Goal: Task Accomplishment & Management: Use online tool/utility

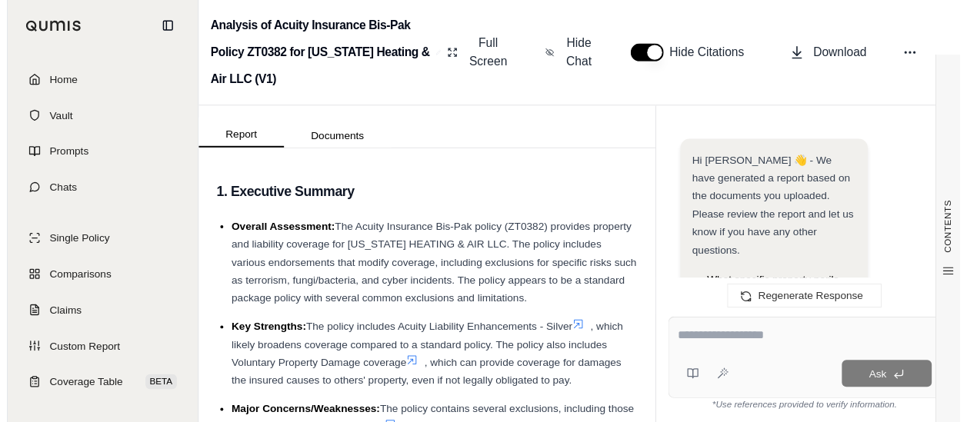
scroll to position [17642, 0]
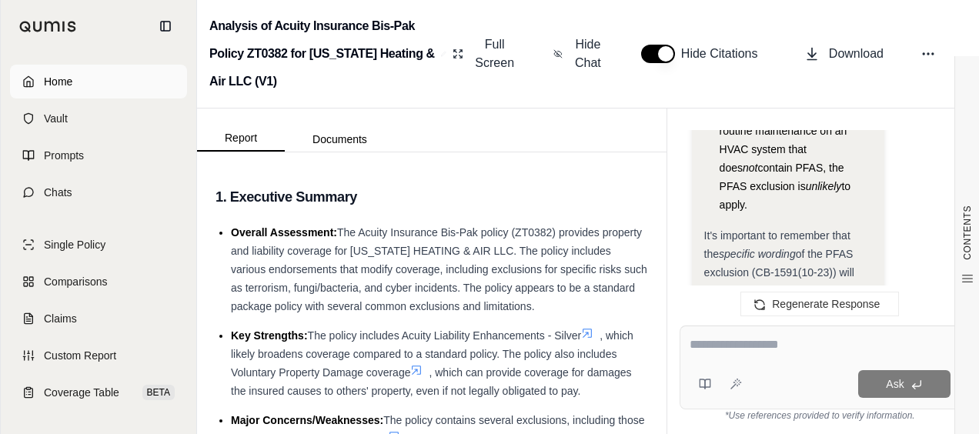
click at [91, 82] on link "Home" at bounding box center [98, 82] width 177 height 34
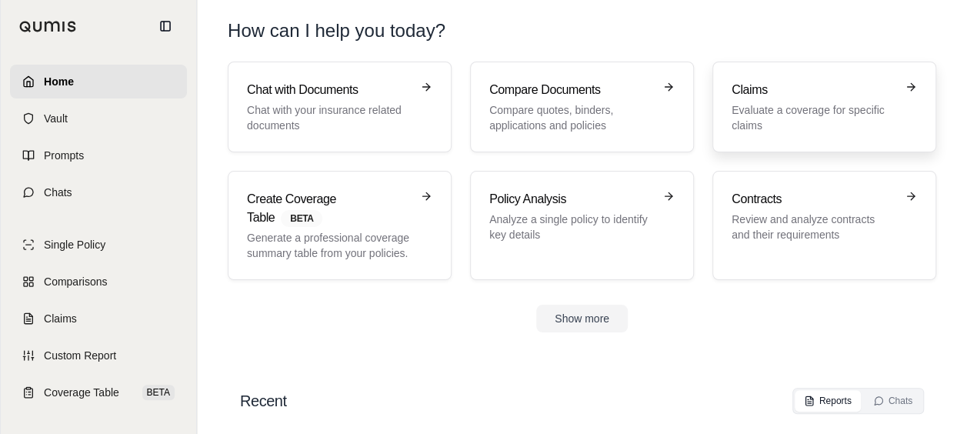
click at [719, 143] on link "Claims Evaluate a coverage for specific claims" at bounding box center [825, 107] width 224 height 91
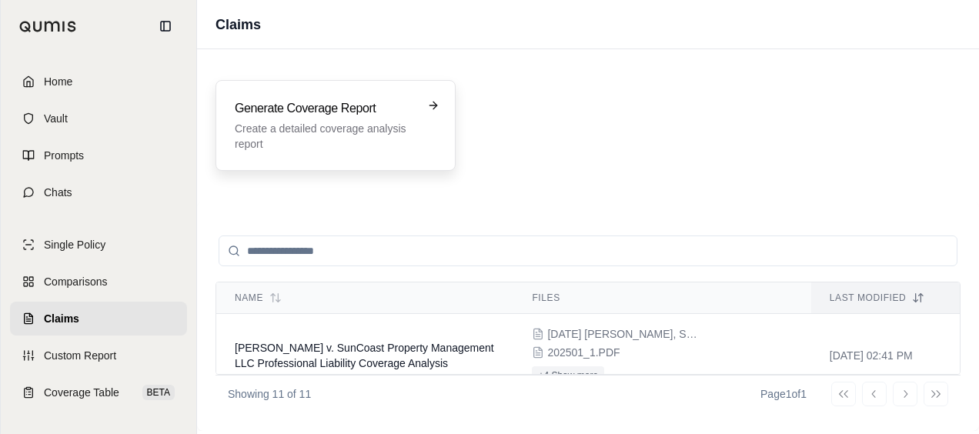
click at [405, 139] on p "Create a detailed coverage analysis report" at bounding box center [325, 136] width 180 height 31
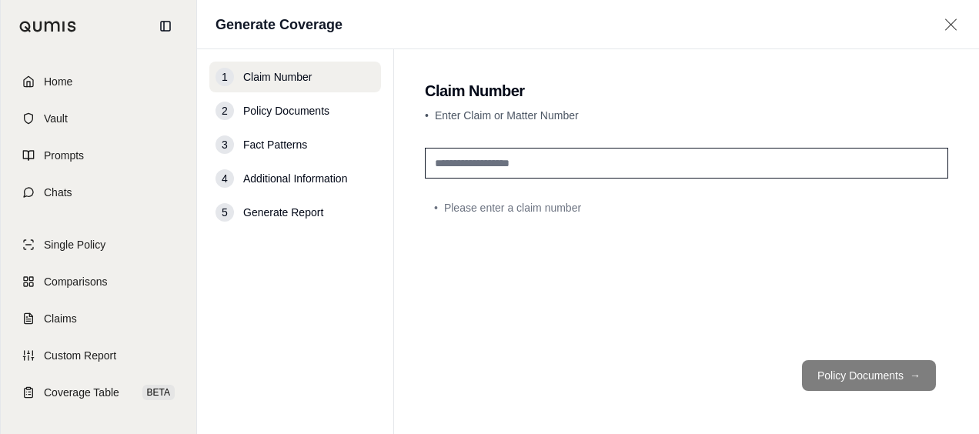
click at [493, 159] on input "text" at bounding box center [686, 163] width 523 height 31
click at [55, 82] on span "Home" at bounding box center [58, 81] width 28 height 15
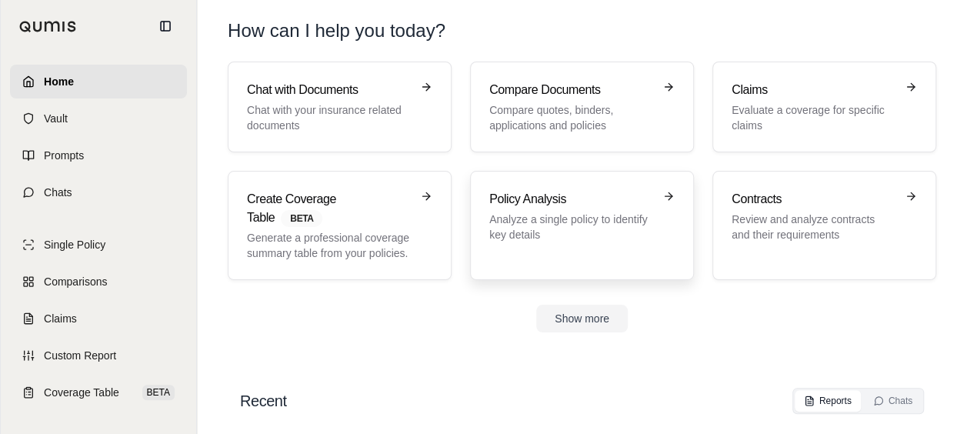
click at [530, 195] on h3 "Policy Analysis" at bounding box center [571, 199] width 164 height 18
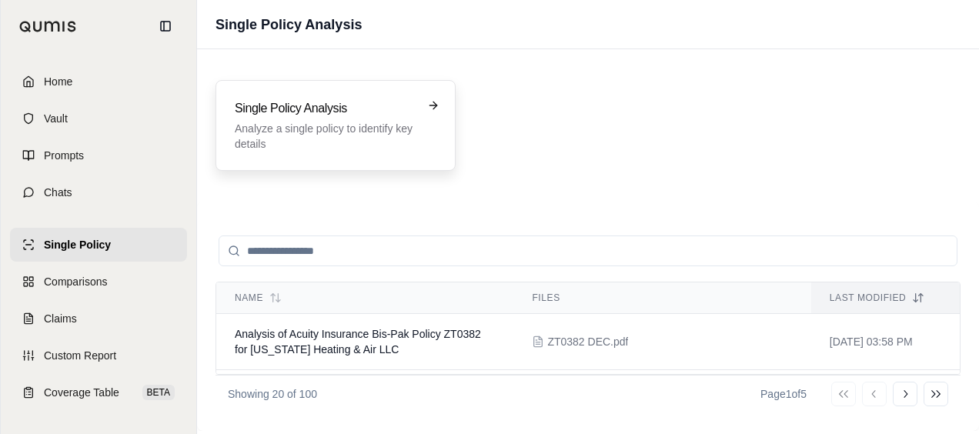
click at [417, 157] on div "Single Policy Analysis Analyze a single policy to identify key details" at bounding box center [335, 125] width 240 height 91
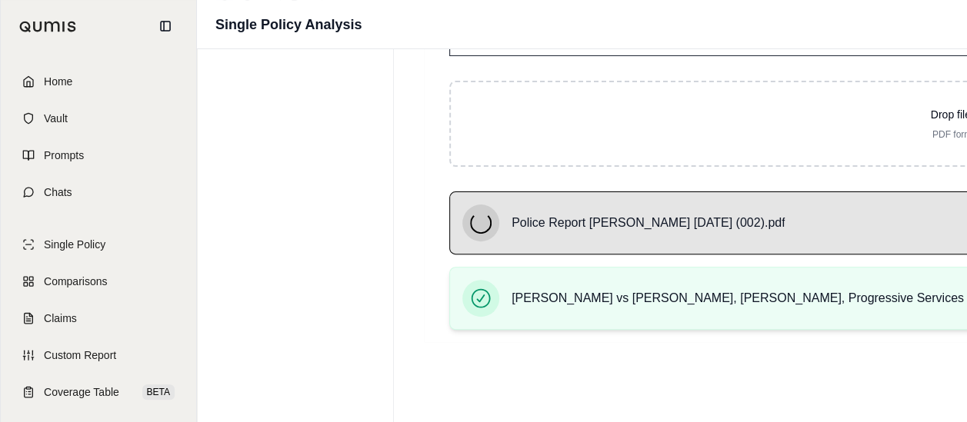
scroll to position [146, 0]
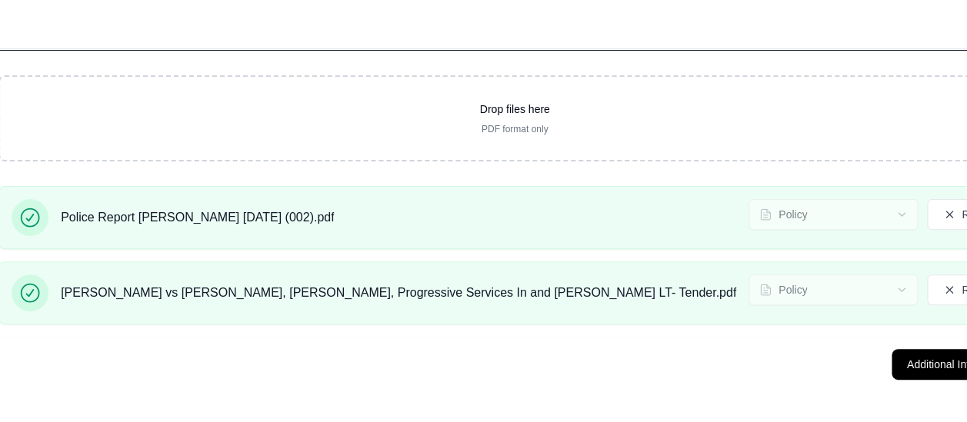
click at [864, 339] on footer "Additional Information →" at bounding box center [515, 364] width 1082 height 55
click at [892, 349] on button "Additional Information →" at bounding box center [968, 364] width 152 height 31
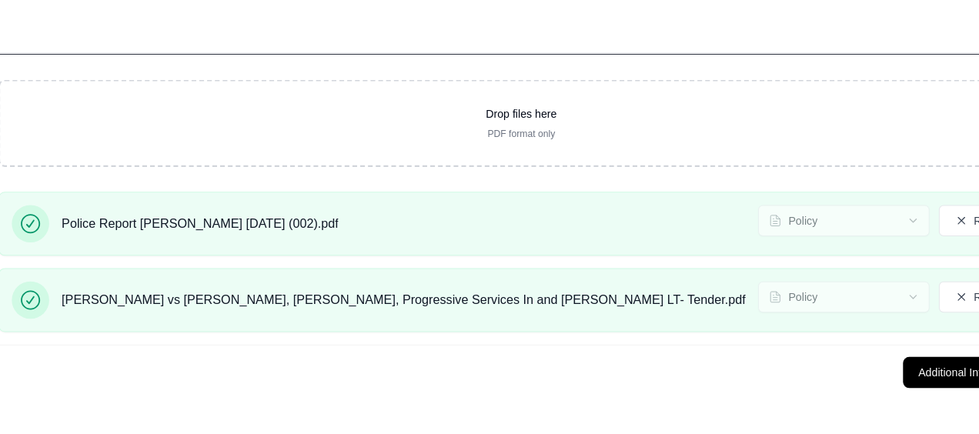
scroll to position [0, 0]
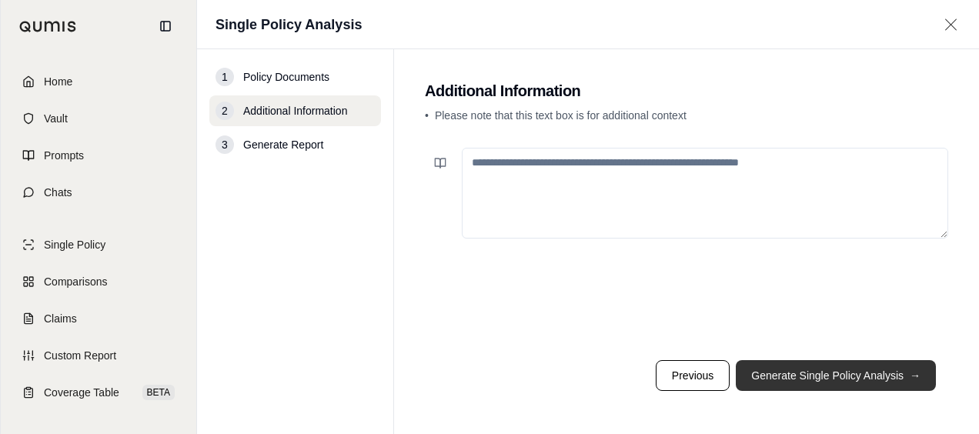
click at [810, 362] on button "Generate Single Policy Analysis →" at bounding box center [836, 375] width 200 height 31
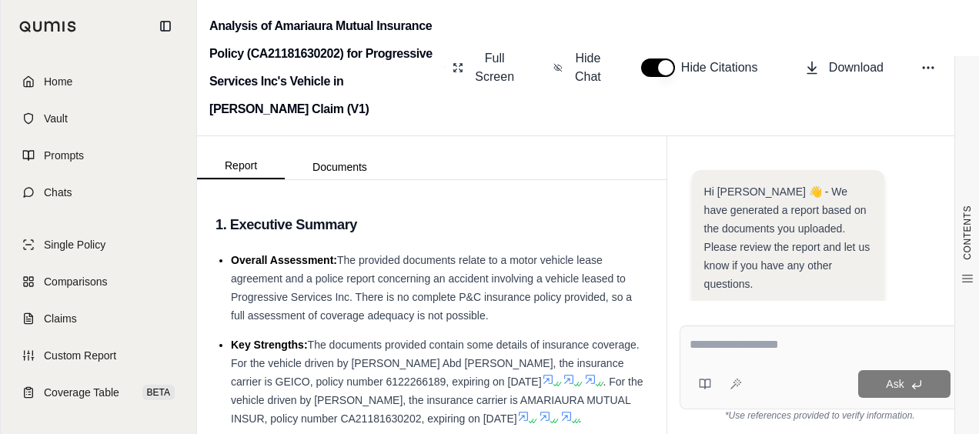
scroll to position [377, 0]
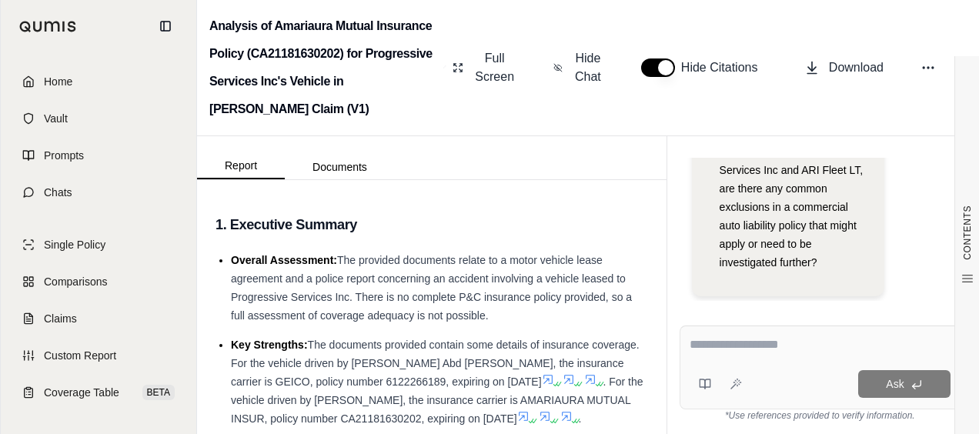
click at [706, 349] on textarea at bounding box center [820, 345] width 261 height 18
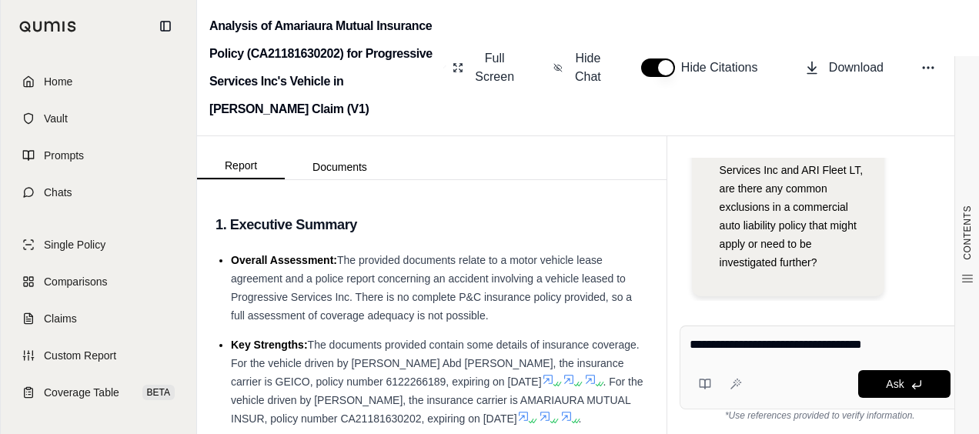
type textarea "**********"
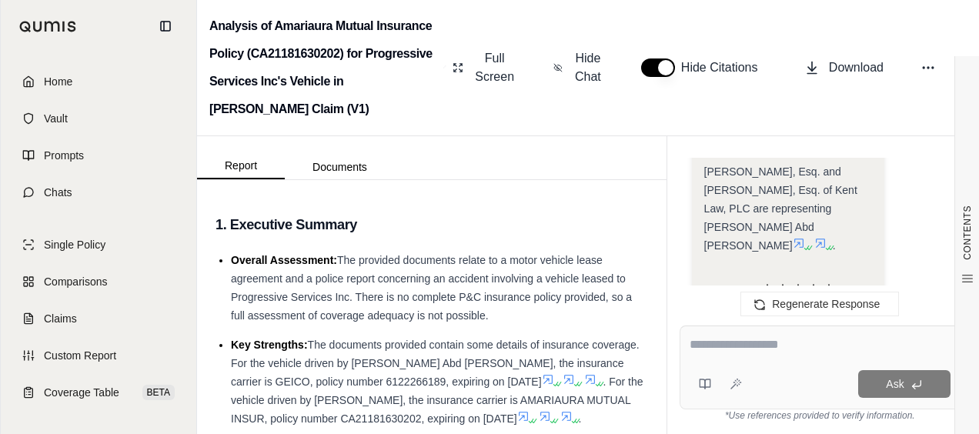
scroll to position [1574, 0]
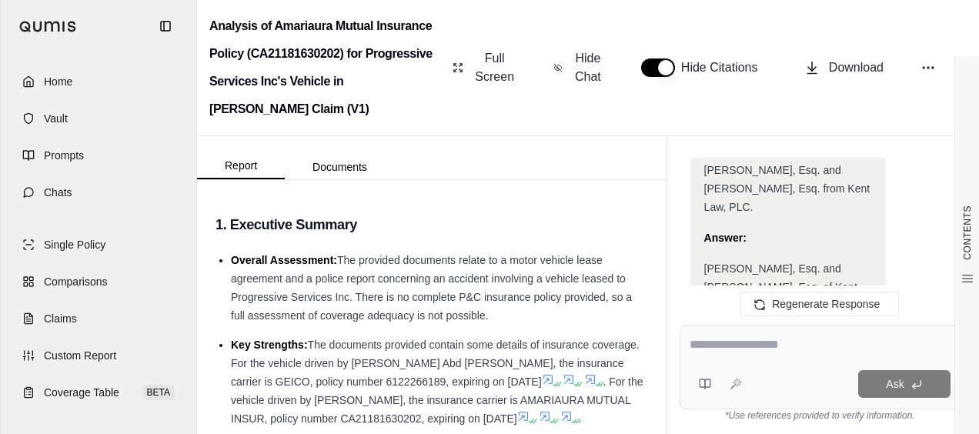
click at [805, 334] on icon at bounding box center [799, 340] width 12 height 12
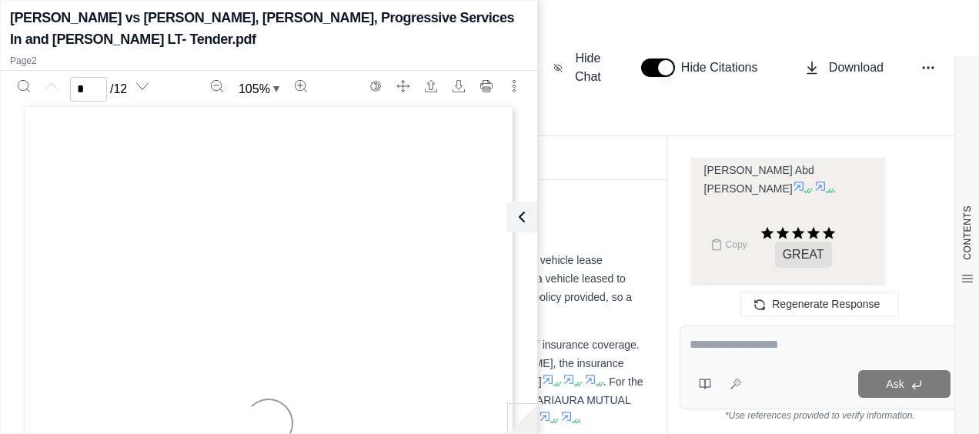
type input "*"
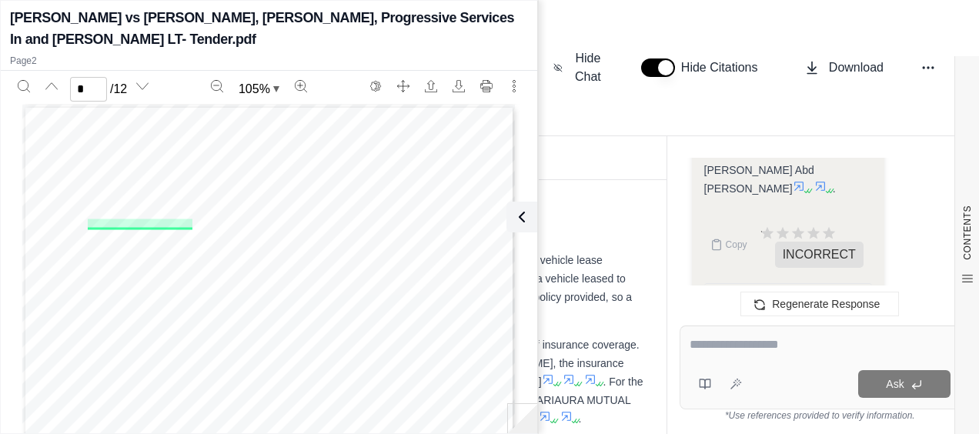
scroll to position [0, 0]
drag, startPoint x: 768, startPoint y: 354, endPoint x: 759, endPoint y: 349, distance: 10.3
click at [768, 352] on textarea at bounding box center [821, 345] width 262 height 18
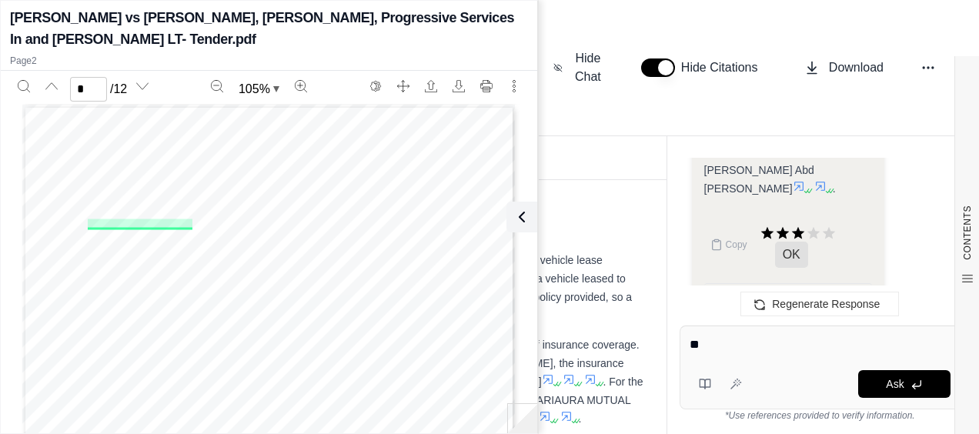
type textarea "*"
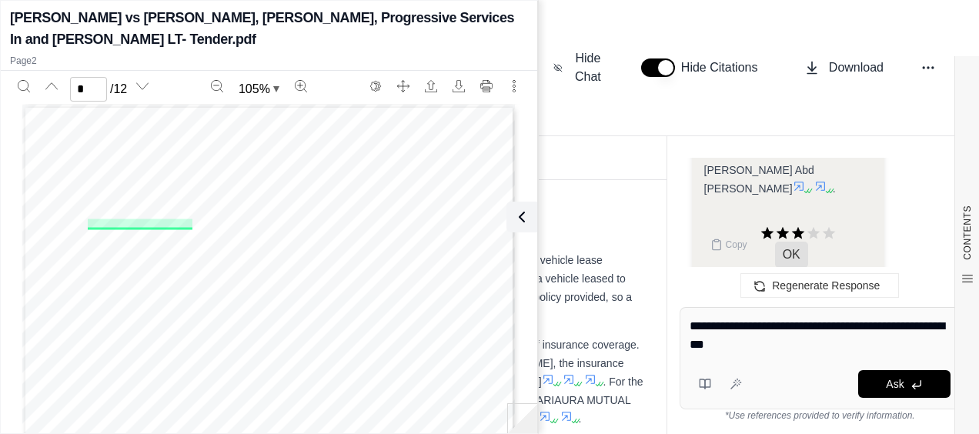
type textarea "**********"
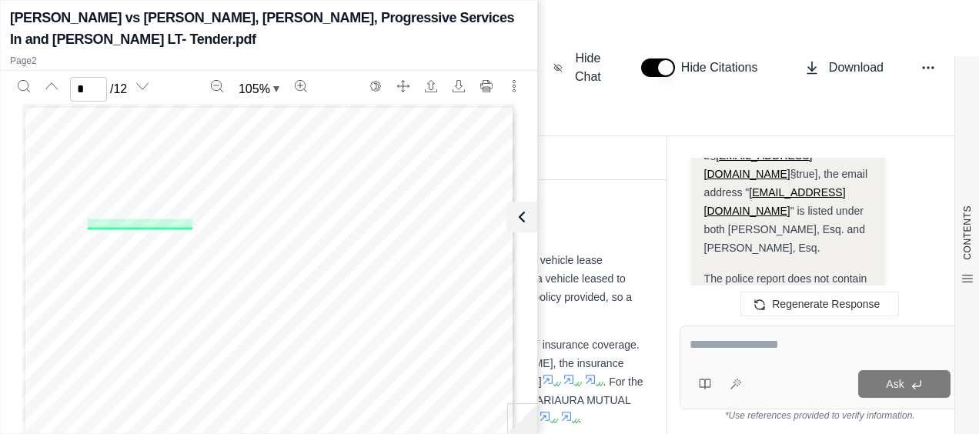
scroll to position [2800, 0]
